Goal: Communication & Community: Answer question/provide support

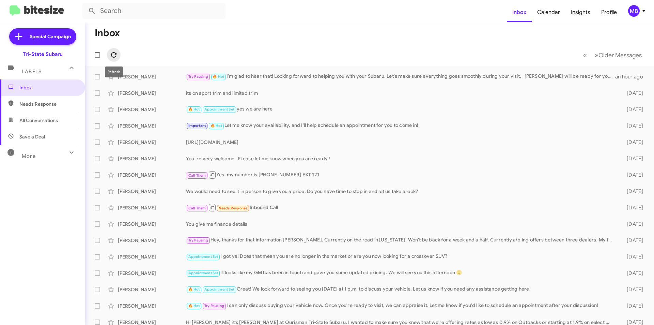
click at [111, 56] on icon at bounding box center [113, 54] width 5 height 5
click at [62, 89] on span "Inbox" at bounding box center [48, 87] width 58 height 7
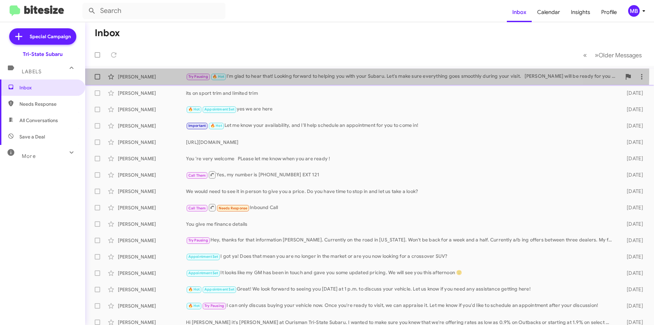
click at [227, 72] on div "[PERSON_NAME] Try Pausing 🔥 Hot I'm glad to hear that! Looking forward to helpi…" at bounding box center [370, 77] width 558 height 14
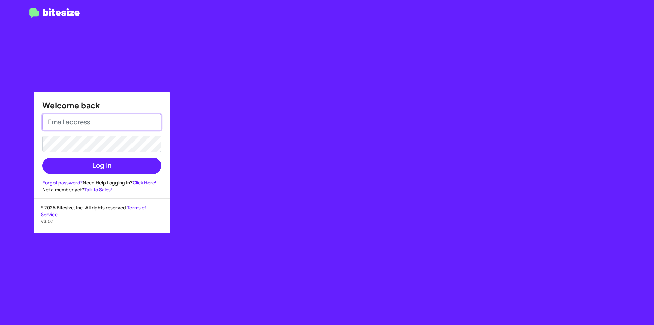
type input "[EMAIL_ADDRESS][DOMAIN_NAME]"
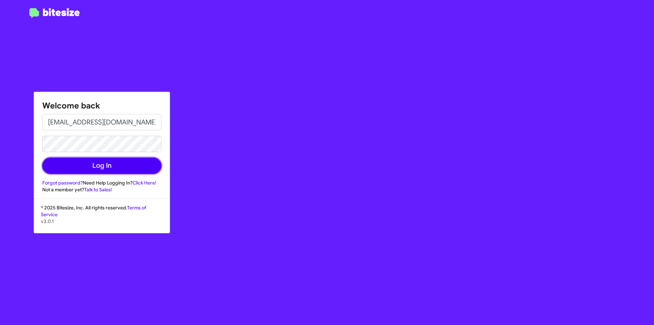
click at [101, 168] on button "Log In" at bounding box center [101, 165] width 119 height 16
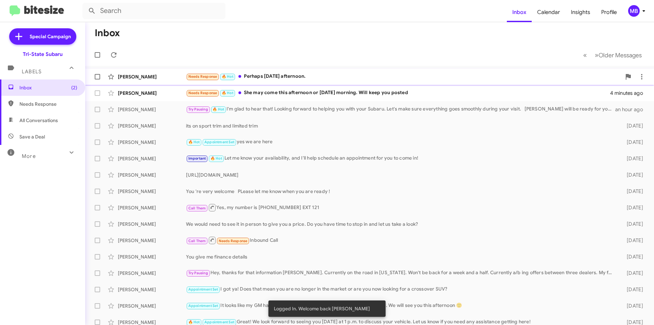
click at [269, 75] on div "Needs Response 🔥 Hot Perhaps [DATE] afternoon." at bounding box center [403, 77] width 435 height 8
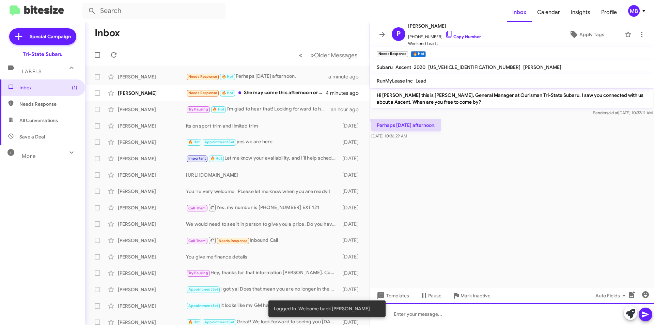
click at [505, 316] on div at bounding box center [512, 314] width 284 height 22
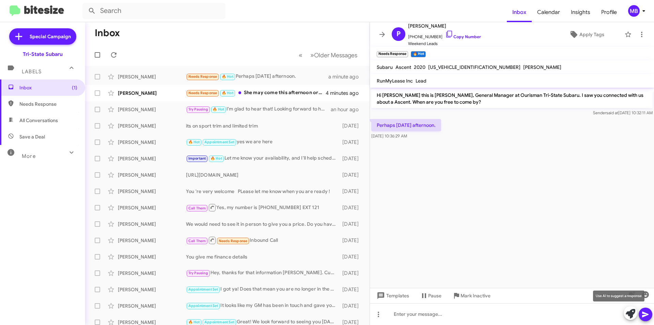
click at [627, 314] on icon at bounding box center [631, 314] width 10 height 10
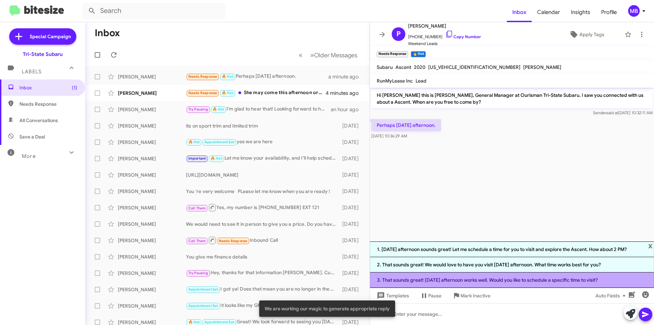
click at [562, 280] on li "3. That sounds great! [DATE] afternoon works well. Would you like to schedule a…" at bounding box center [512, 279] width 284 height 15
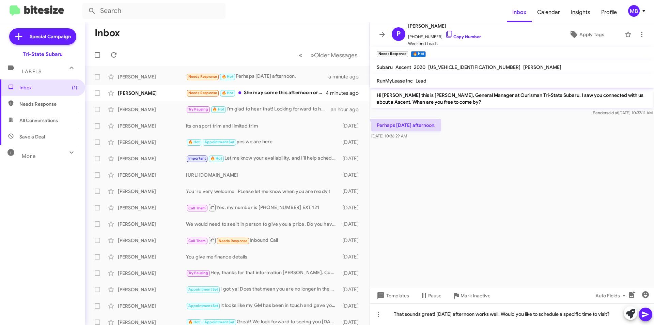
click at [646, 316] on icon at bounding box center [645, 314] width 6 height 6
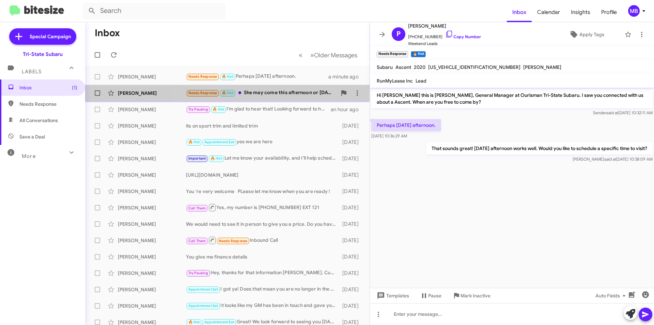
click at [279, 100] on span "[PERSON_NAME] Needs Response 🔥 Hot She may come this afternoon or [DATE] mornin…" at bounding box center [227, 93] width 285 height 16
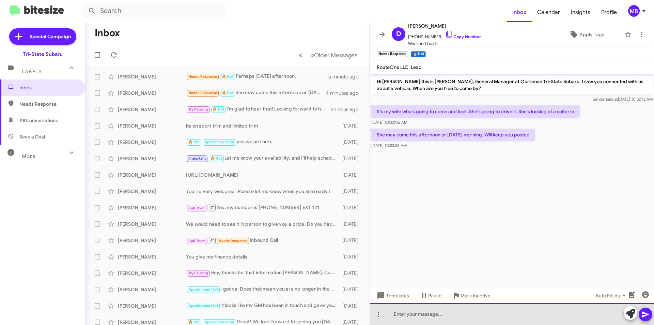
click at [490, 318] on div at bounding box center [512, 314] width 284 height 22
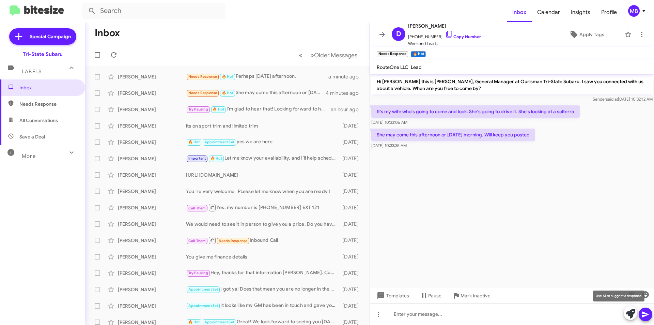
click at [628, 313] on icon at bounding box center [631, 314] width 10 height 10
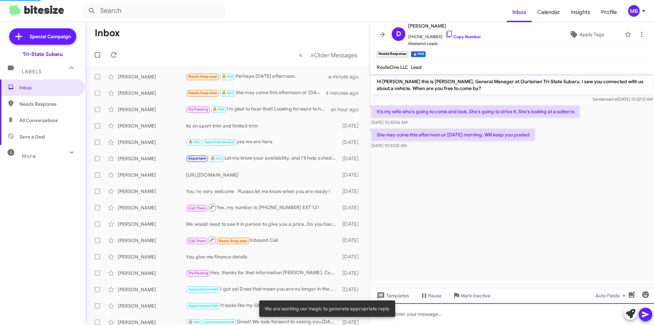
click at [563, 315] on div at bounding box center [512, 314] width 284 height 22
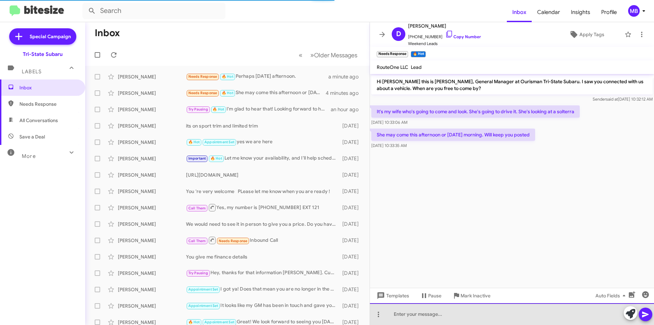
click at [483, 316] on div at bounding box center [512, 314] width 284 height 22
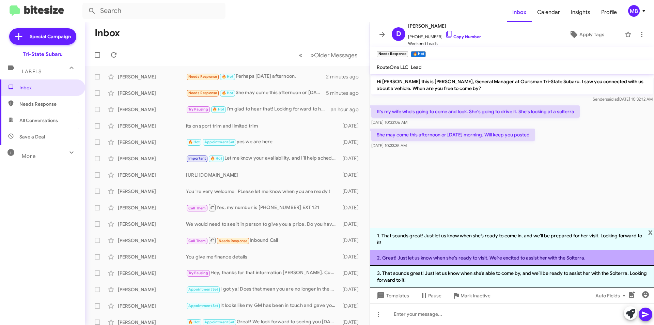
click at [520, 260] on li "2. Great! Just let us know when she's ready to visit. We’re excited to assist h…" at bounding box center [512, 257] width 284 height 15
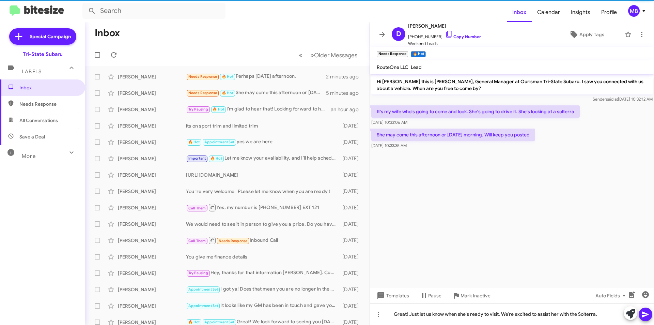
click at [645, 314] on icon at bounding box center [646, 314] width 8 height 8
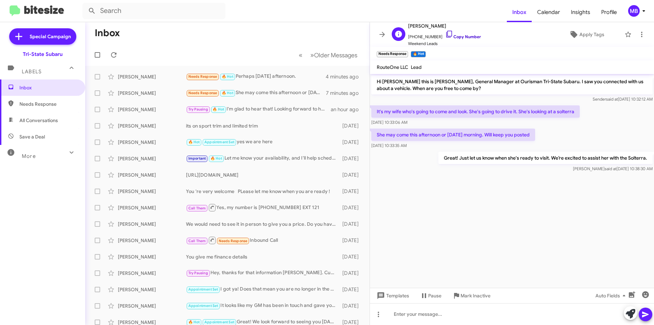
click at [465, 36] on link "Copy Number" at bounding box center [463, 36] width 36 height 5
drag, startPoint x: 427, startPoint y: 144, endPoint x: 371, endPoint y: 111, distance: 64.7
click at [371, 111] on div "Hi [PERSON_NAME] this is [PERSON_NAME], General Manager at Ourisman Tri-State S…" at bounding box center [512, 124] width 284 height 100
copy div "It's my wife who's going to come and look. She's going to drive it. She's looki…"
drag, startPoint x: 436, startPoint y: 195, endPoint x: 445, endPoint y: 202, distance: 11.9
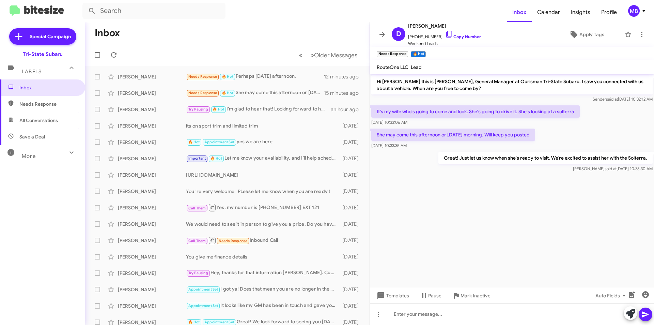
click at [436, 199] on cdk-virtual-scroll-viewport "Hi [PERSON_NAME] this is [PERSON_NAME], General Manager at Ourisman Tri-State S…" at bounding box center [512, 181] width 284 height 214
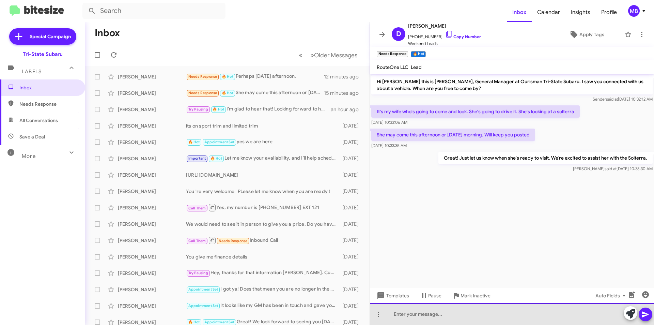
click at [465, 318] on div at bounding box center [512, 314] width 284 height 22
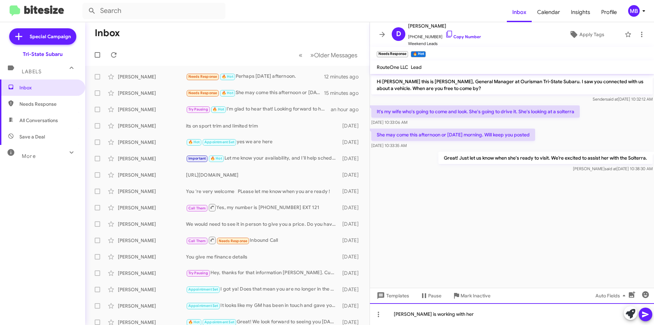
click at [465, 316] on div "[PERSON_NAME] is working with her" at bounding box center [512, 314] width 284 height 22
click at [55, 104] on span "Needs Response" at bounding box center [48, 104] width 58 height 7
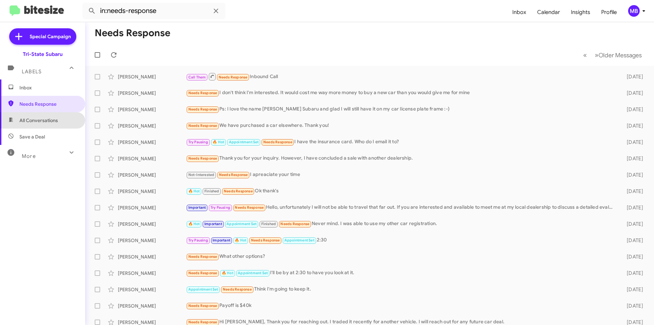
click at [66, 121] on span "All Conversations" at bounding box center [42, 120] width 85 height 16
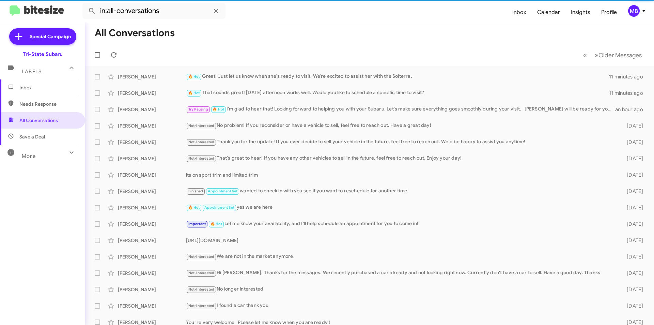
click at [53, 137] on span "Save a Deal" at bounding box center [42, 136] width 85 height 16
type input "in:not-interested"
